Goal: Transaction & Acquisition: Purchase product/service

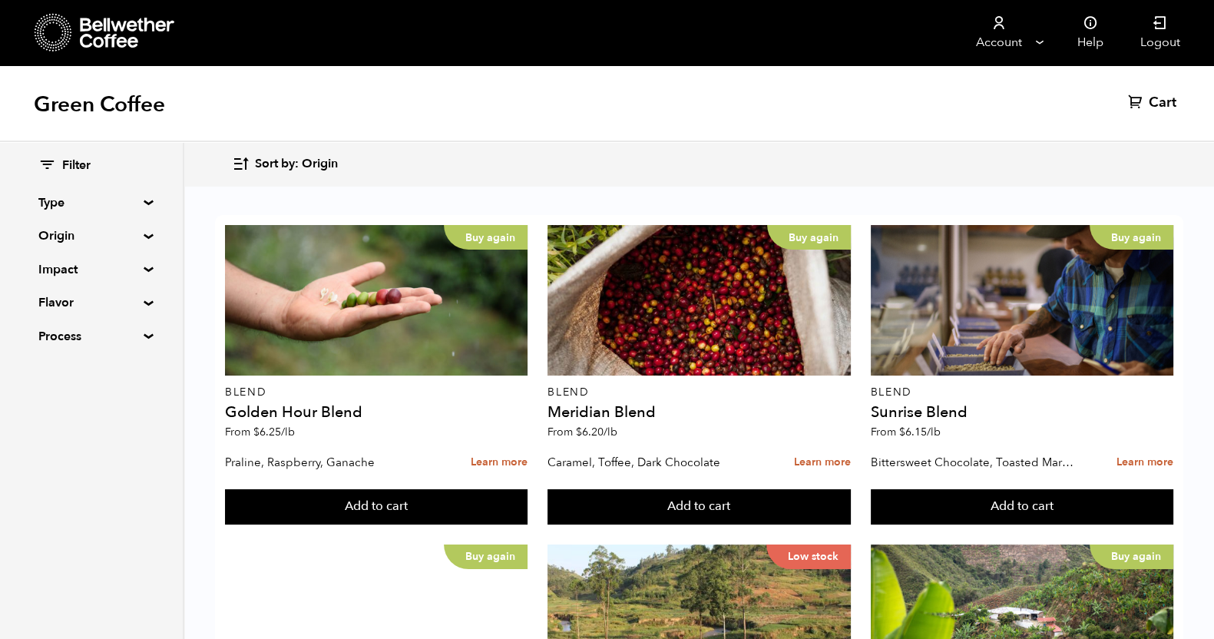
scroll to position [1849, 0]
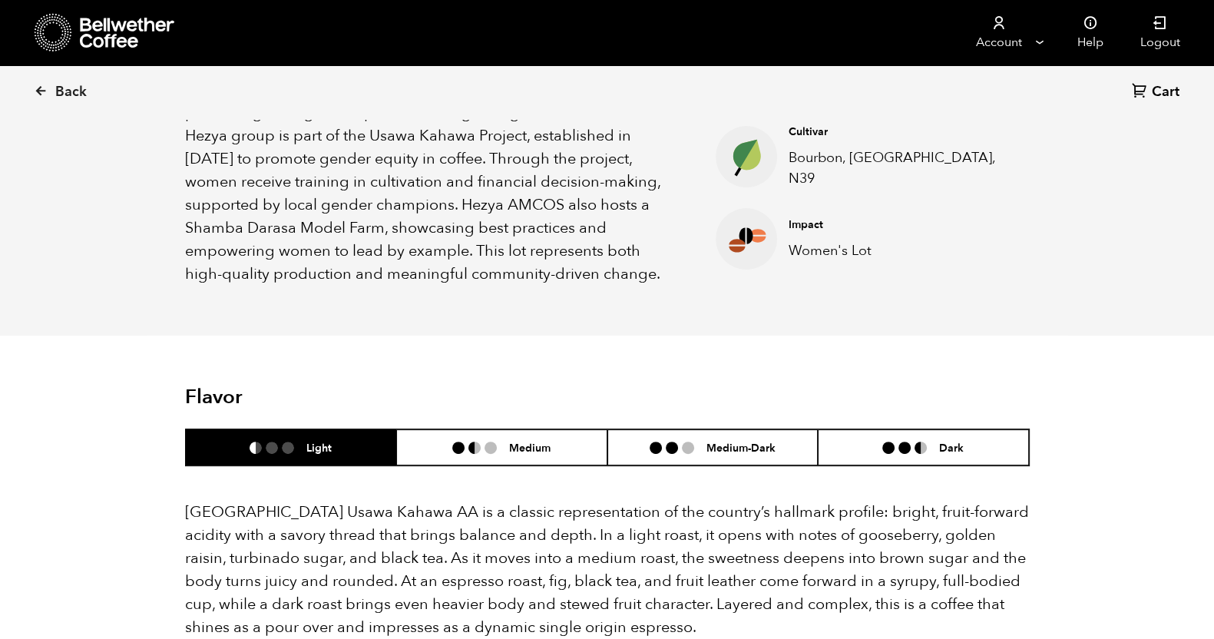
scroll to position [671, 0]
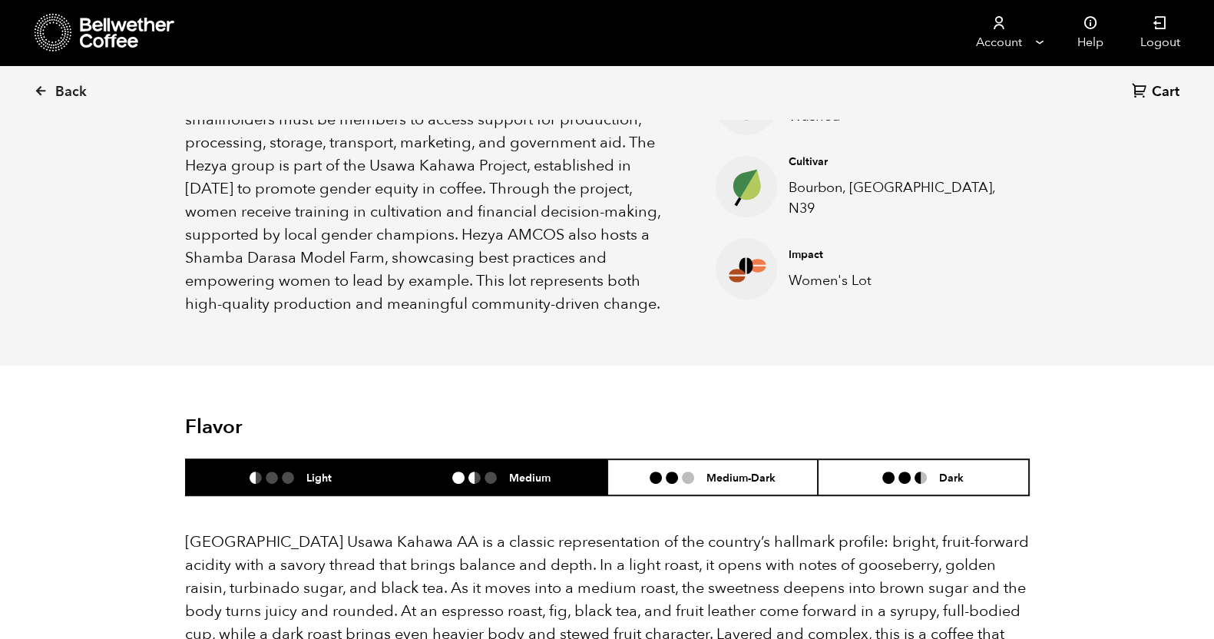
click at [502, 472] on ul at bounding box center [480, 478] width 57 height 12
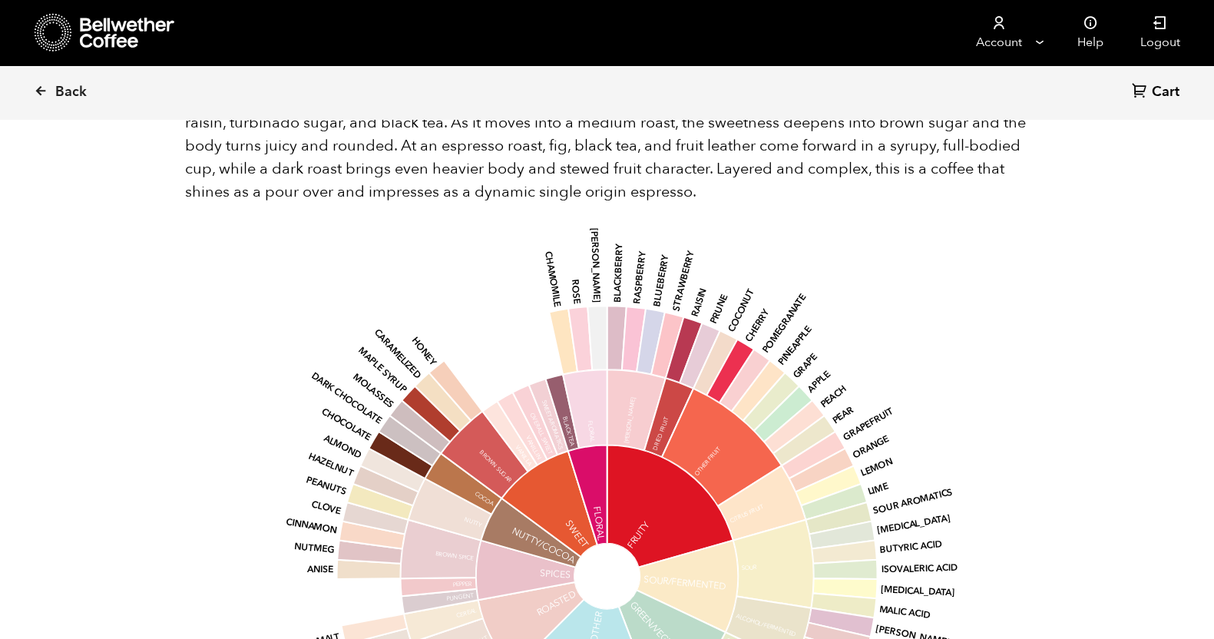
scroll to position [1152, 0]
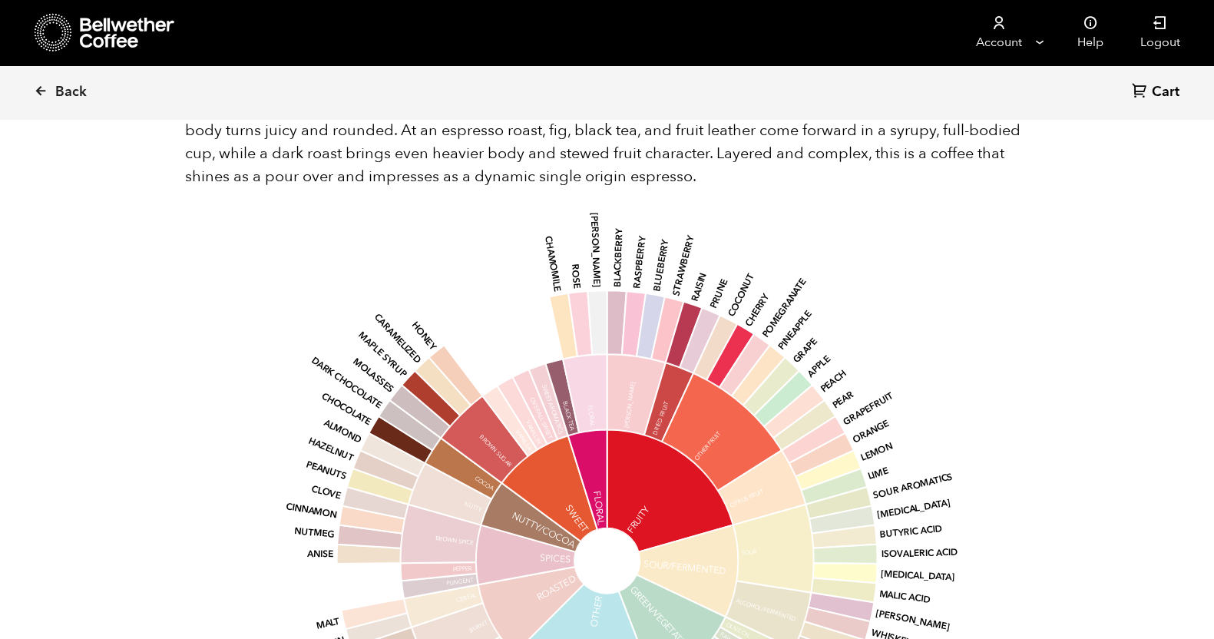
click at [198, 224] on div "base Fruity Sour/Fermented Green/Vegetative Other Roasted Spices Nutty/Cocoa Sw…" at bounding box center [607, 545] width 845 height 653
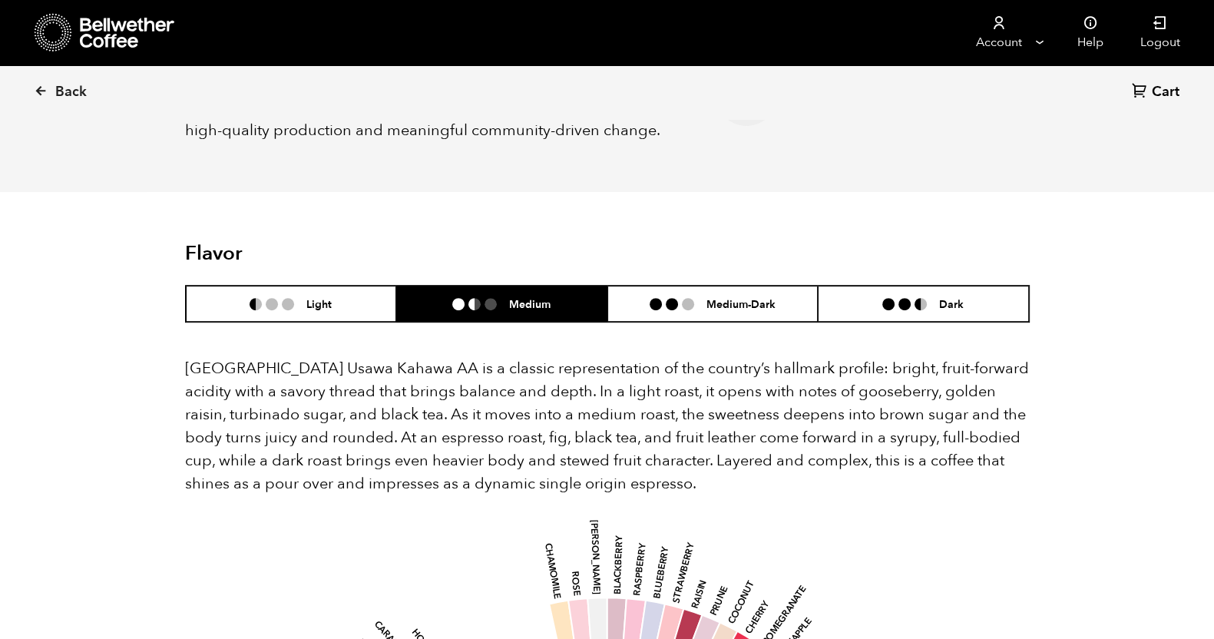
scroll to position [826, 0]
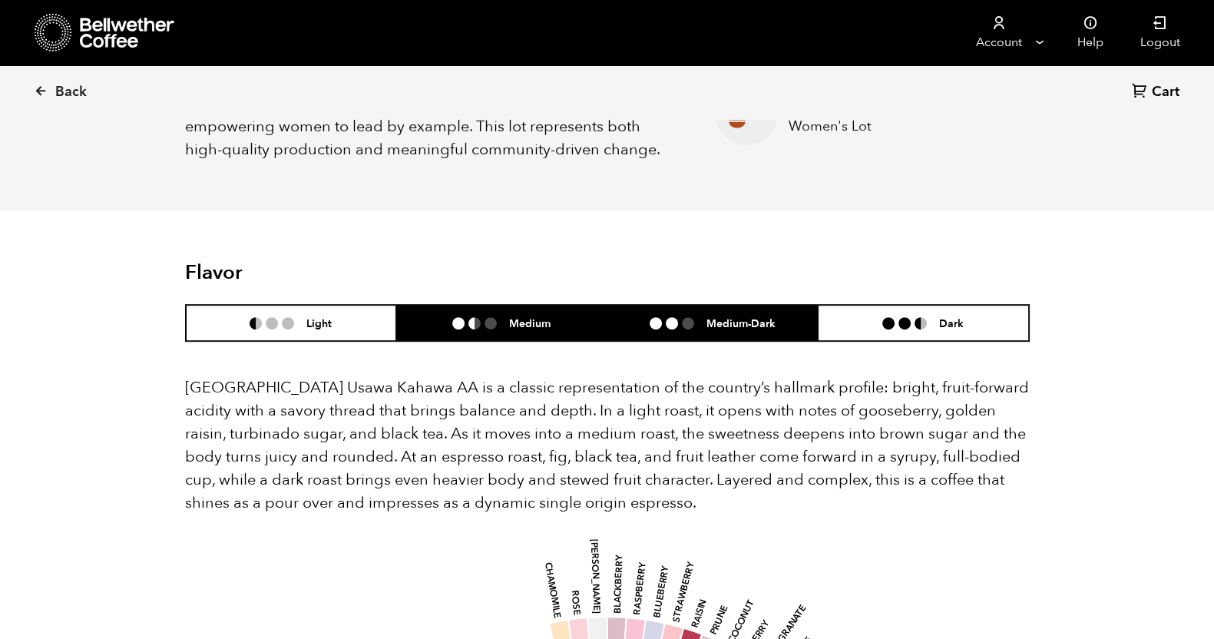
click at [657, 316] on div "Medium-Dark" at bounding box center [713, 322] width 126 height 13
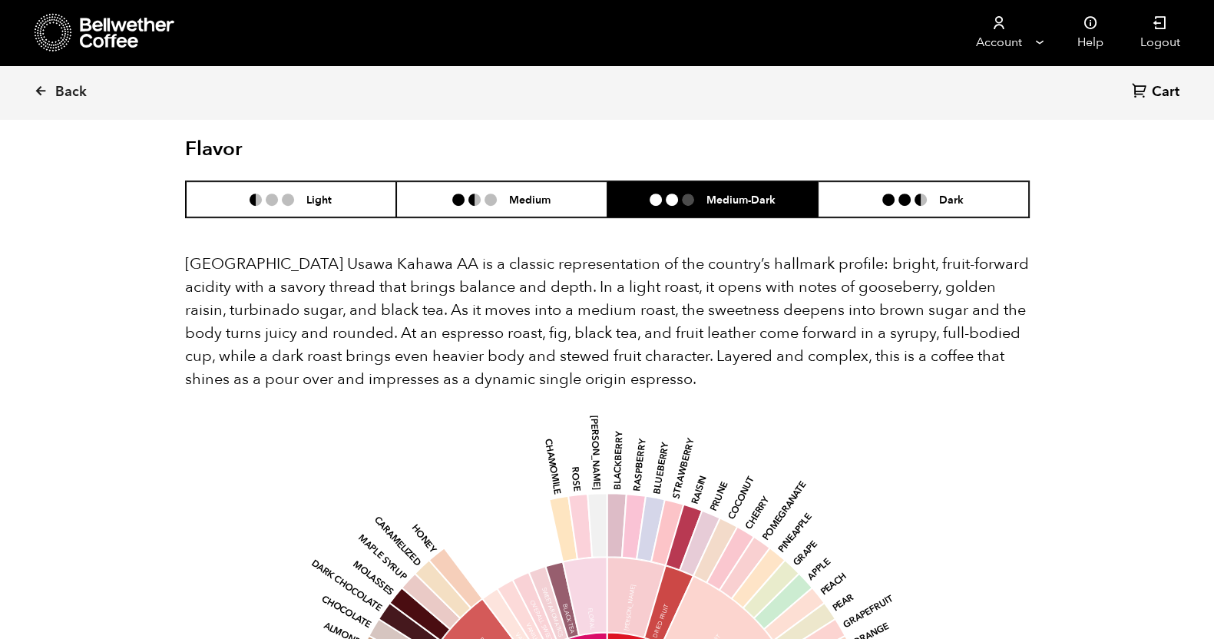
scroll to position [1114, 0]
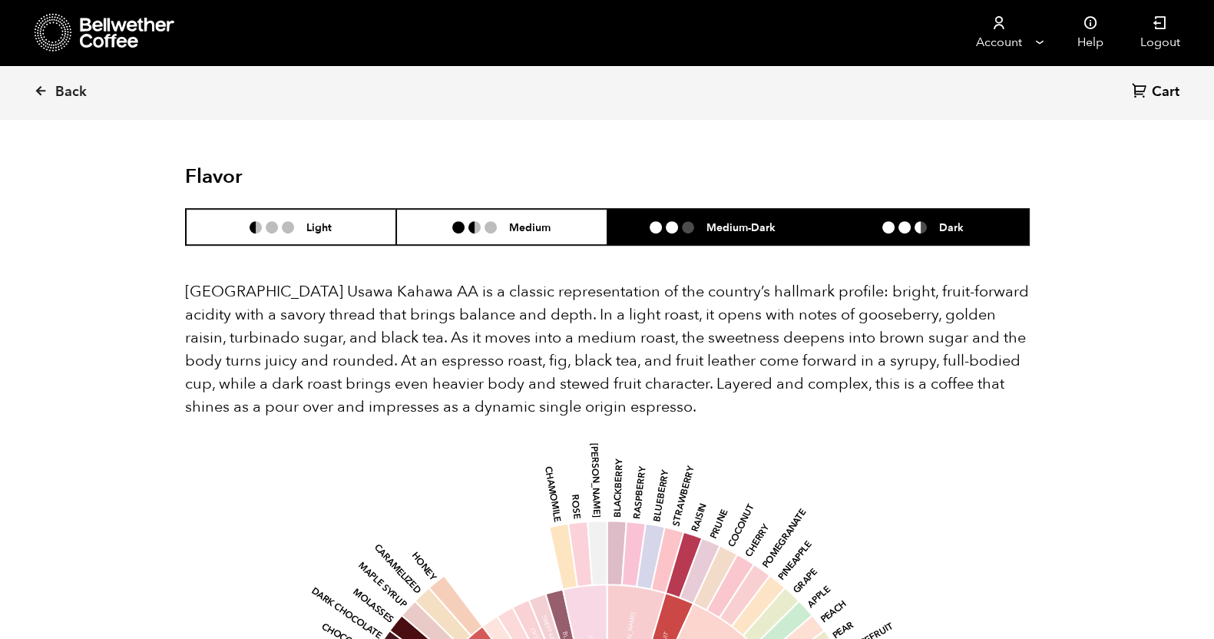
click at [875, 220] on li "Dark" at bounding box center [923, 227] width 211 height 36
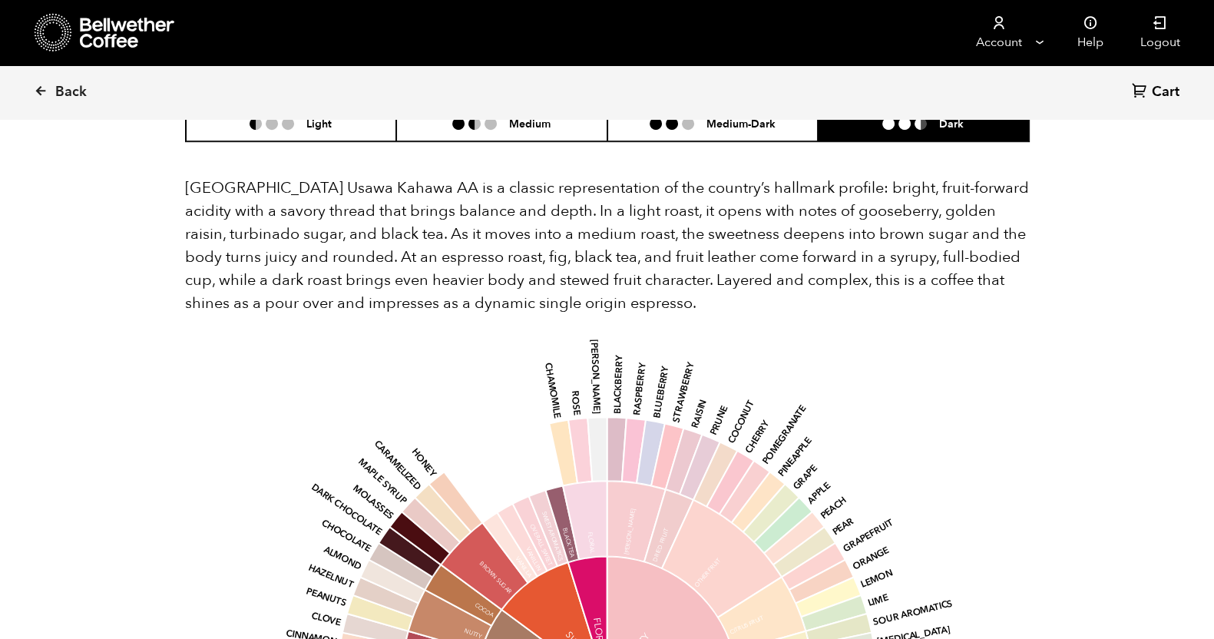
scroll to position [922, 0]
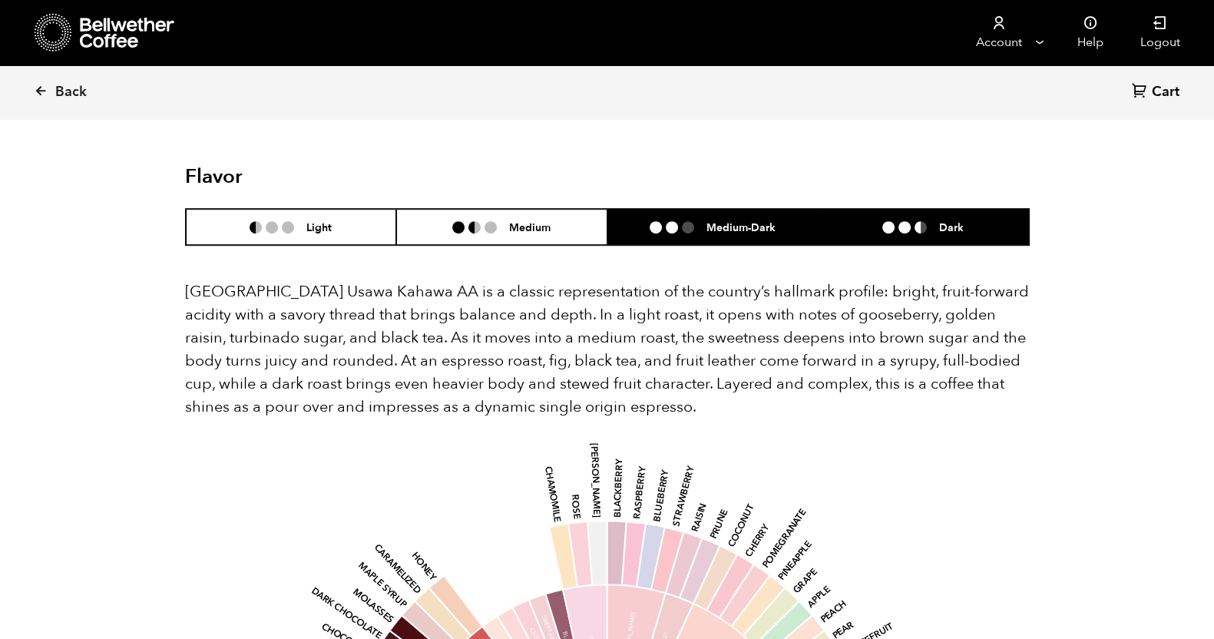
click at [737, 220] on h6 "Medium-Dark" at bounding box center [741, 226] width 69 height 13
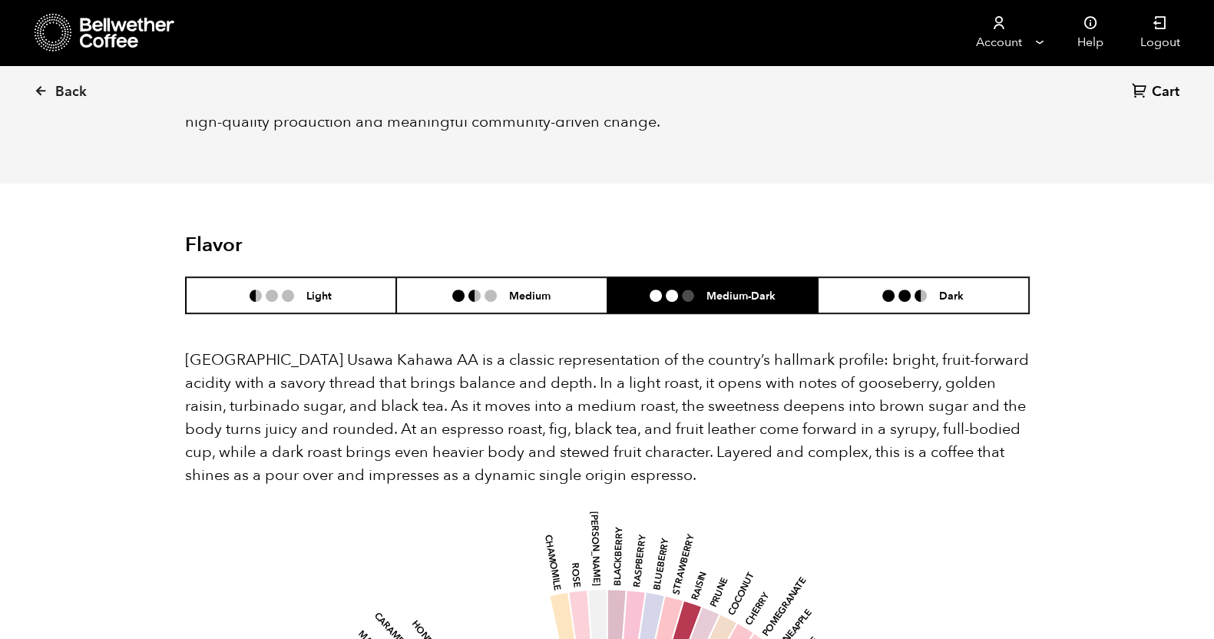
scroll to position [826, 0]
